Goal: Task Accomplishment & Management: Manage account settings

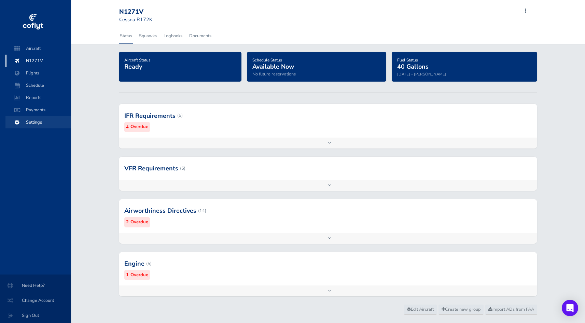
click at [35, 121] on span "Settings" at bounding box center [38, 122] width 52 height 12
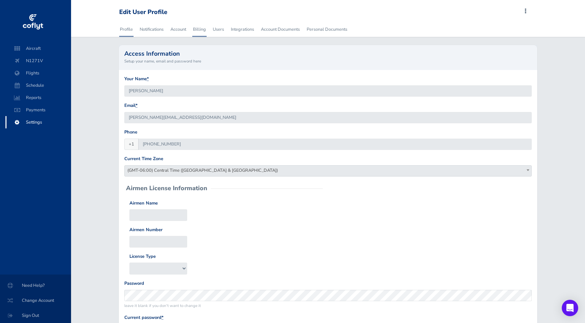
click at [201, 30] on link "Billing" at bounding box center [199, 29] width 14 height 15
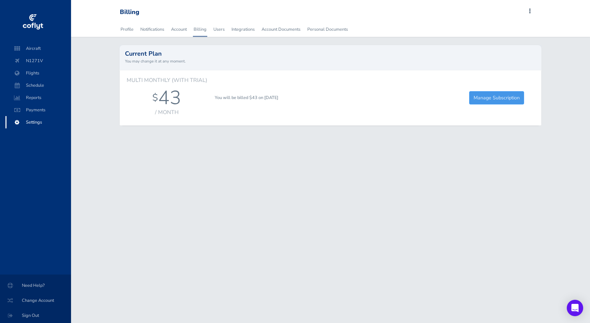
click at [499, 99] on link "Manage Subscription" at bounding box center [496, 97] width 55 height 13
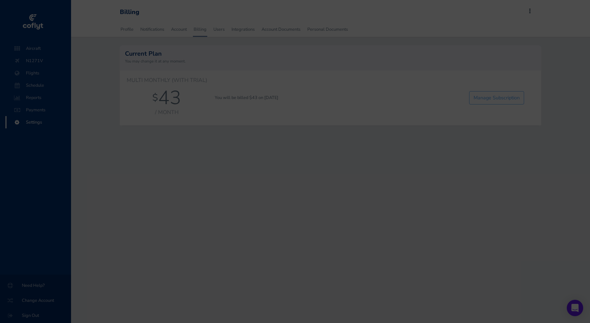
drag, startPoint x: 296, startPoint y: 143, endPoint x: 363, endPoint y: 79, distance: 92.9
click at [363, 79] on div "Multi Monthly (with Trial) $ 43 / month You will be billed $43 on 22 September …" at bounding box center [331, 98] width 418 height 42
